Goal: Task Accomplishment & Management: Complete application form

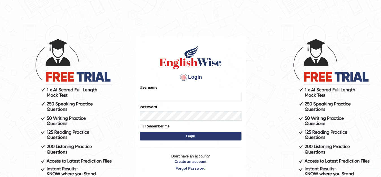
click at [182, 64] on img at bounding box center [190, 56] width 64 height 25
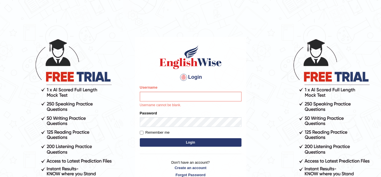
scroll to position [50, 0]
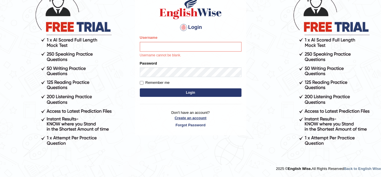
click at [196, 116] on link "Create an account" at bounding box center [191, 117] width 102 height 5
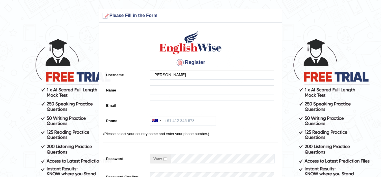
type input "[PERSON_NAME]"
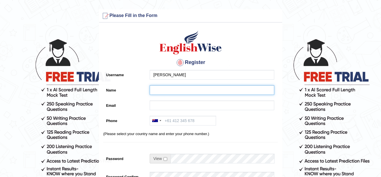
click at [184, 89] on input "Name" at bounding box center [212, 90] width 125 height 10
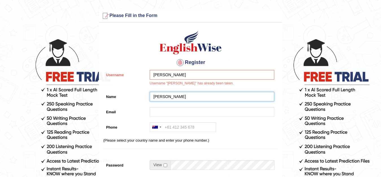
type input "[PERSON_NAME]"
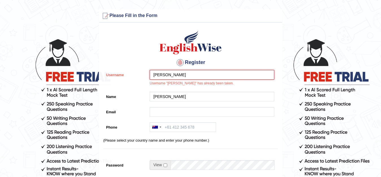
click at [188, 75] on input "[PERSON_NAME]" at bounding box center [212, 75] width 125 height 10
type input "kashish1234"
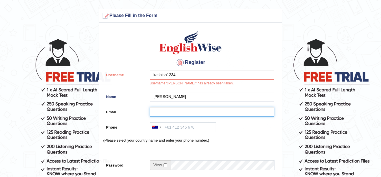
click at [180, 113] on input "Email" at bounding box center [212, 112] width 125 height 10
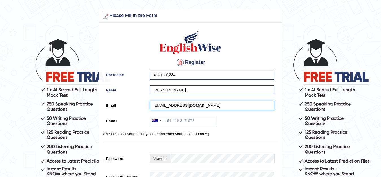
type input "kashishgujjar5060@gmail.com"
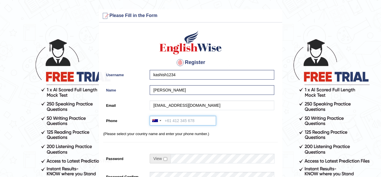
click at [192, 120] on input "Phone" at bounding box center [183, 121] width 66 height 10
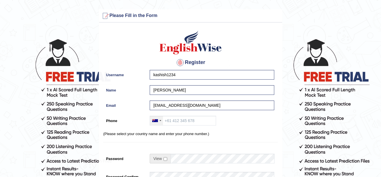
click at [156, 120] on div at bounding box center [155, 120] width 6 height 3
click at [161, 119] on div at bounding box center [156, 120] width 13 height 9
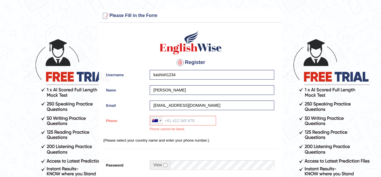
click at [161, 119] on div at bounding box center [156, 120] width 13 height 9
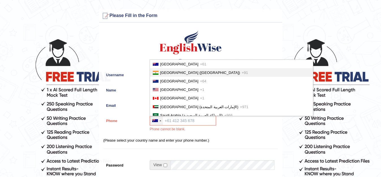
click at [178, 71] on span "India (भारत)" at bounding box center [200, 72] width 80 height 4
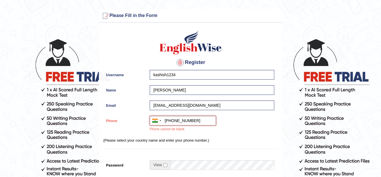
scroll to position [85, 0]
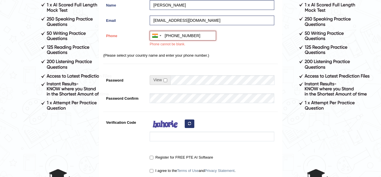
type input "+918059354823"
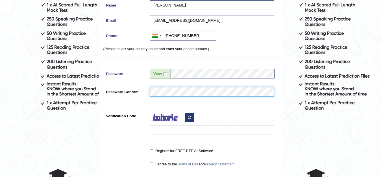
scroll to position [113, 0]
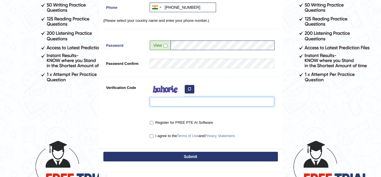
click at [192, 101] on input "Verification Code" at bounding box center [212, 102] width 125 height 10
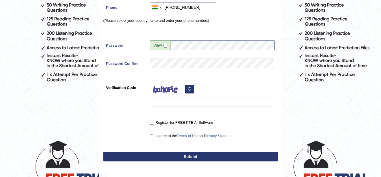
click at [190, 88] on icon "button" at bounding box center [189, 88] width 3 height 3
click at [187, 88] on button "button" at bounding box center [190, 89] width 10 height 8
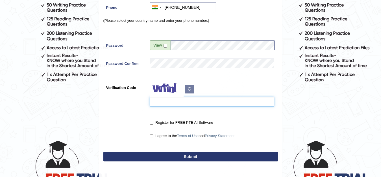
click at [185, 100] on input "Verification Code" at bounding box center [212, 102] width 125 height 10
type input "hamayah"
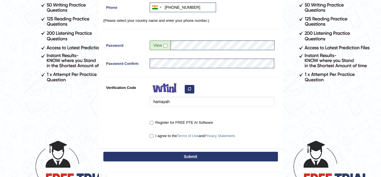
click at [162, 155] on button "Submit" at bounding box center [190, 156] width 175 height 10
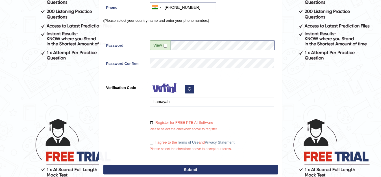
click at [151, 124] on input "Register for FREE PTE AI Software" at bounding box center [152, 123] width 4 height 4
checkbox input "true"
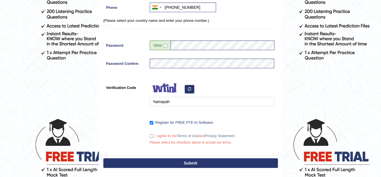
click at [151, 144] on div "I agree to the Terms of Use and Privacy Statement . Please select the checkbox …" at bounding box center [210, 139] width 127 height 17
click at [151, 135] on input "I agree to the Terms of Use and Privacy Statement ." at bounding box center [152, 136] width 4 height 4
checkbox input "true"
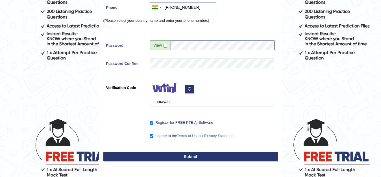
click at [173, 157] on button "Submit" at bounding box center [190, 156] width 175 height 10
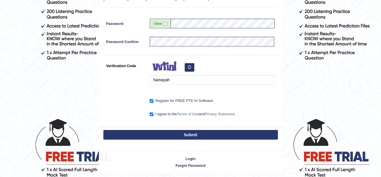
scroll to position [113, 0]
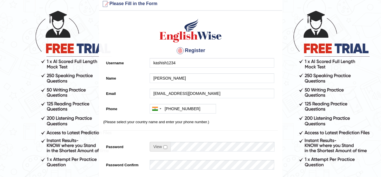
scroll to position [141, 0]
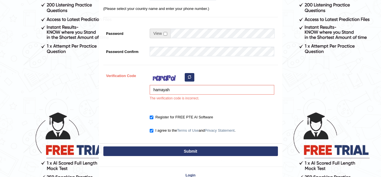
click at [188, 74] on button "button" at bounding box center [190, 77] width 10 height 8
drag, startPoint x: 188, startPoint y: 88, endPoint x: 138, endPoint y: 93, distance: 50.8
click at [138, 93] on div "Verification Code hamayah The verification code is incorrect." at bounding box center [190, 87] width 175 height 33
type input "bukugae"
click at [198, 150] on button "Submit" at bounding box center [190, 151] width 175 height 10
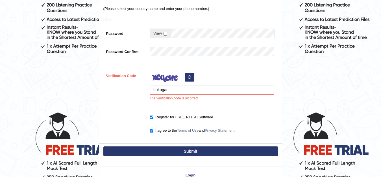
type input "+918059354823"
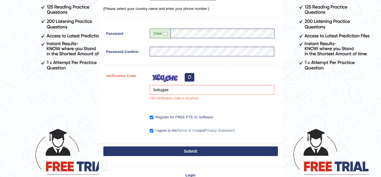
scroll to position [0, 0]
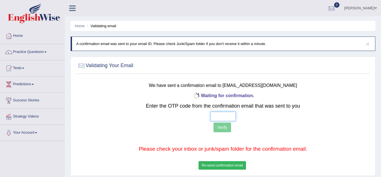
click at [230, 115] on input "text" at bounding box center [222, 116] width 25 height 10
type input "7 2 2 2"
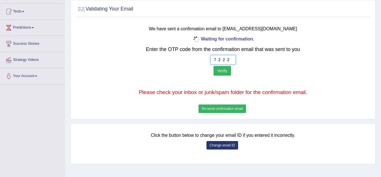
scroll to position [85, 0]
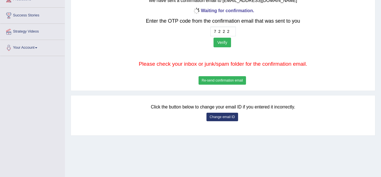
click at [226, 41] on button "Verify" at bounding box center [222, 43] width 17 height 10
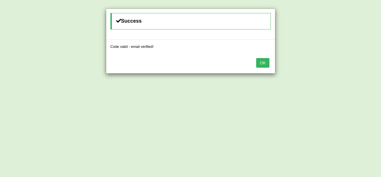
click at [266, 61] on button "OK" at bounding box center [262, 63] width 13 height 10
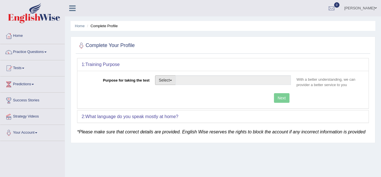
click at [171, 79] on button "Select" at bounding box center [165, 80] width 21 height 10
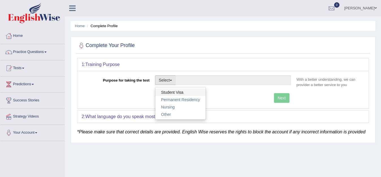
click at [175, 89] on link "Student Visa" at bounding box center [180, 91] width 50 height 7
type input "Student Visa"
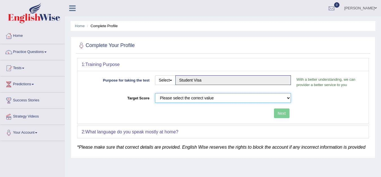
click at [282, 96] on select "Please select the correct value 50 (6 bands) 58 (6.5 bands) 65 (7 bands) 79 (8 …" at bounding box center [223, 98] width 136 height 10
select select "58"
click at [155, 93] on select "Please select the correct value 50 (6 bands) 58 (6.5 bands) 65 (7 bands) 79 (8 …" at bounding box center [223, 98] width 136 height 10
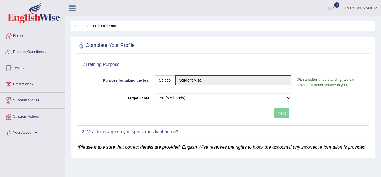
click at [264, 115] on div "Next" at bounding box center [188, 113] width 212 height 11
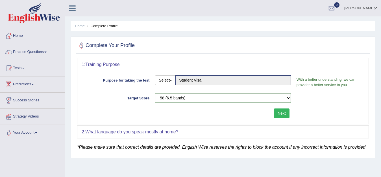
click at [280, 110] on button "Next" at bounding box center [282, 113] width 16 height 10
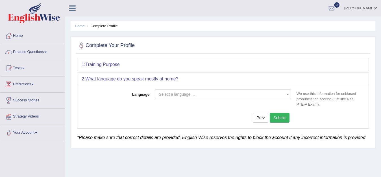
click at [288, 93] on span at bounding box center [288, 94] width 6 height 9
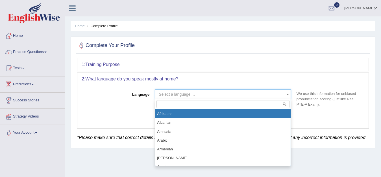
click at [240, 103] on input "search" at bounding box center [222, 104] width 133 height 8
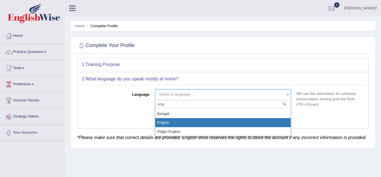
type input "eng"
select select "English"
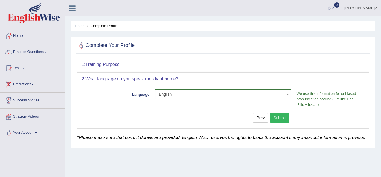
click at [275, 116] on button "Submit" at bounding box center [280, 118] width 20 height 10
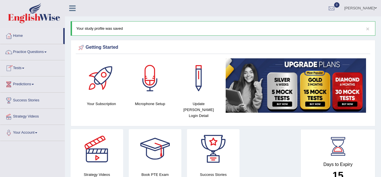
click at [28, 66] on link "Tests" at bounding box center [32, 67] width 64 height 14
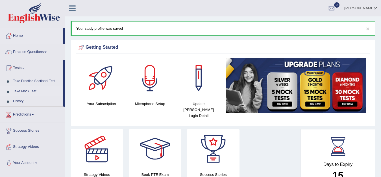
click at [32, 91] on link "Take Mock Test" at bounding box center [36, 91] width 53 height 10
